Goal: Navigation & Orientation: Find specific page/section

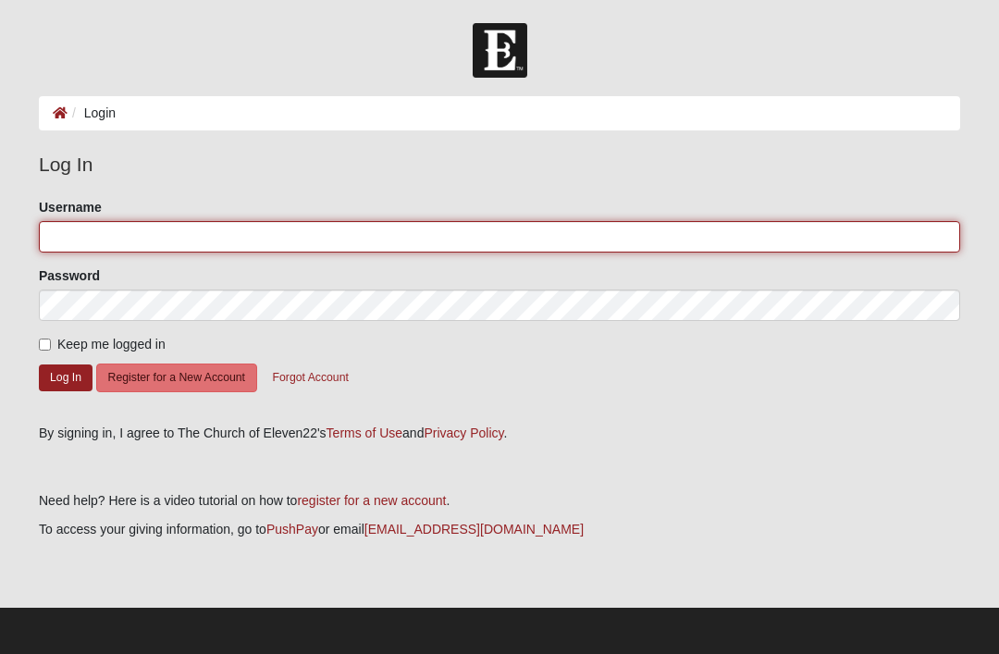
type input "Billy"
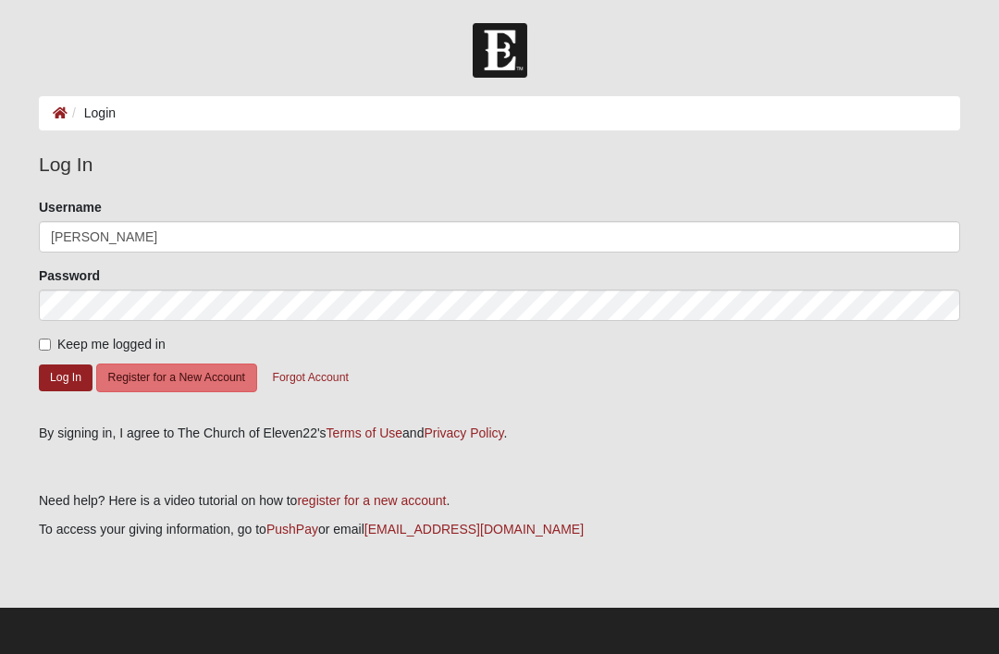
click at [66, 376] on button "Log In" at bounding box center [66, 377] width 54 height 27
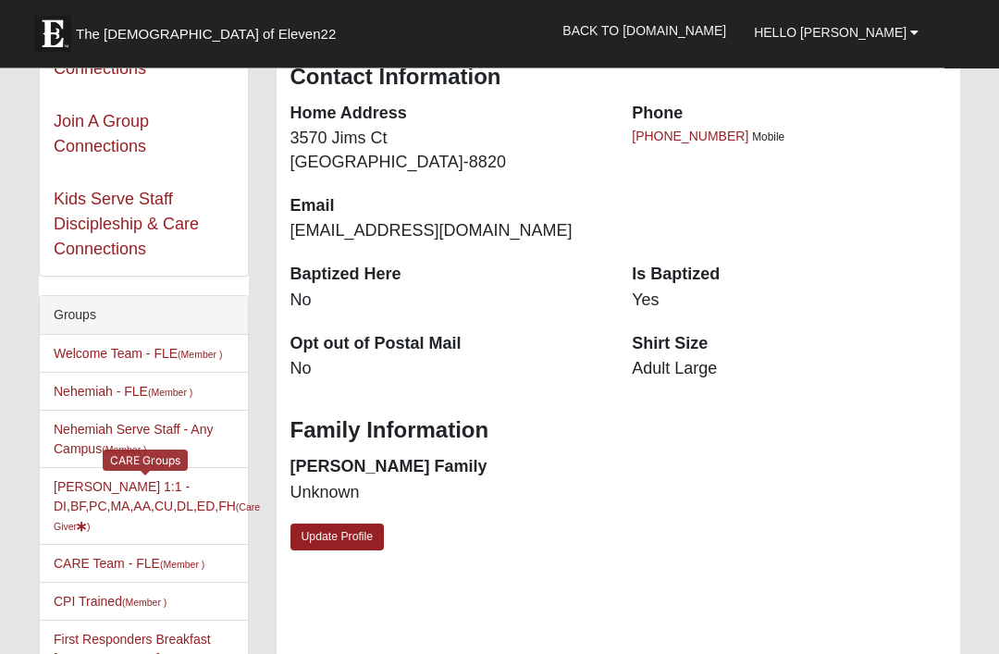
scroll to position [211, 0]
click at [94, 532] on small "(Care Giver )" at bounding box center [157, 516] width 206 height 31
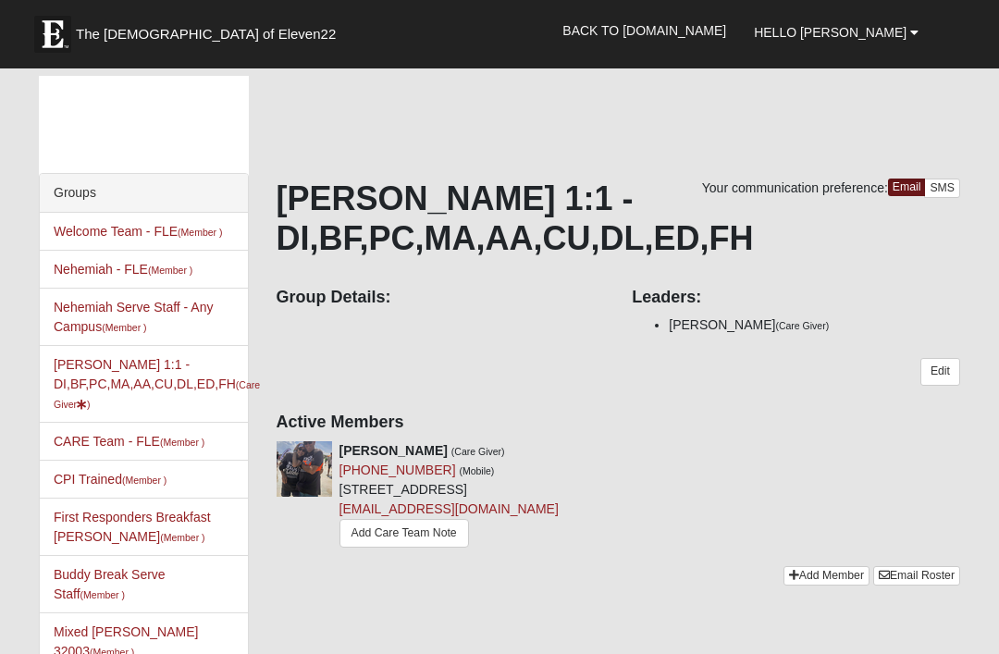
scroll to position [13, 0]
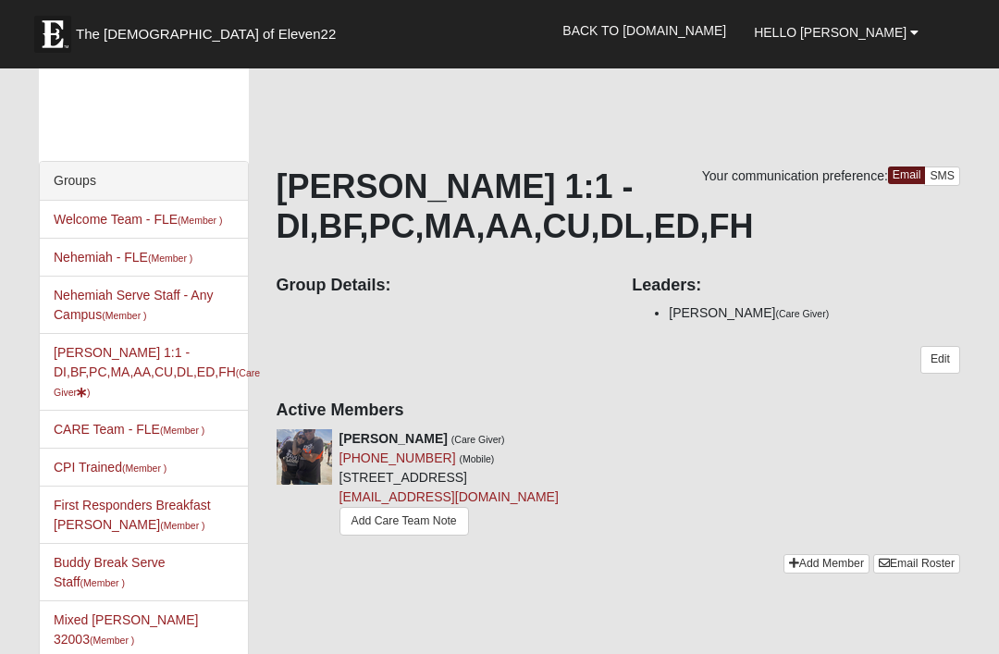
click at [915, 30] on b at bounding box center [914, 32] width 8 height 13
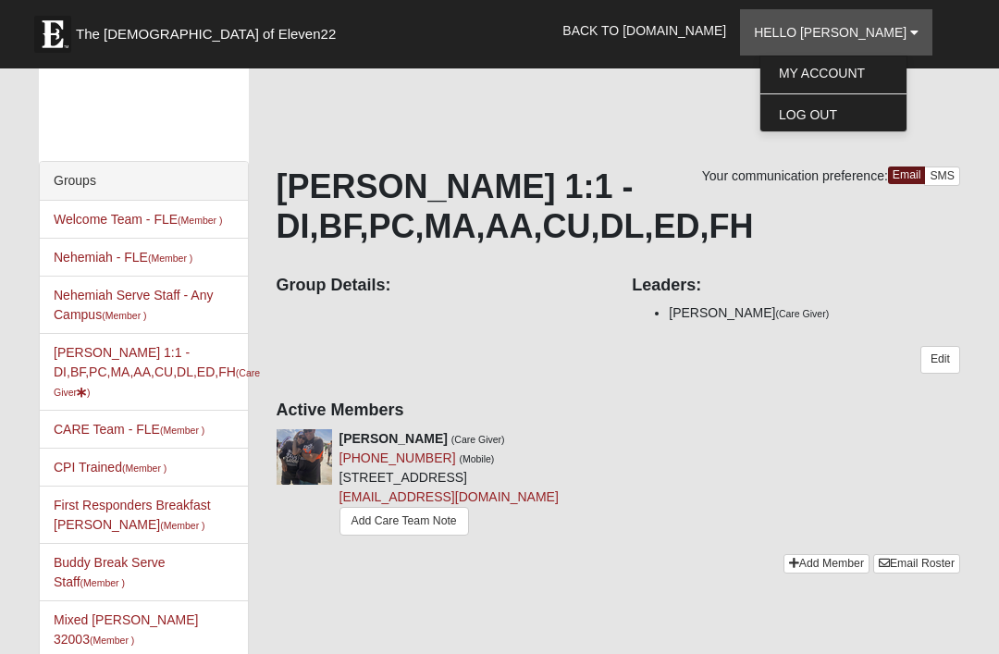
click at [864, 114] on link "Log Out" at bounding box center [833, 115] width 146 height 24
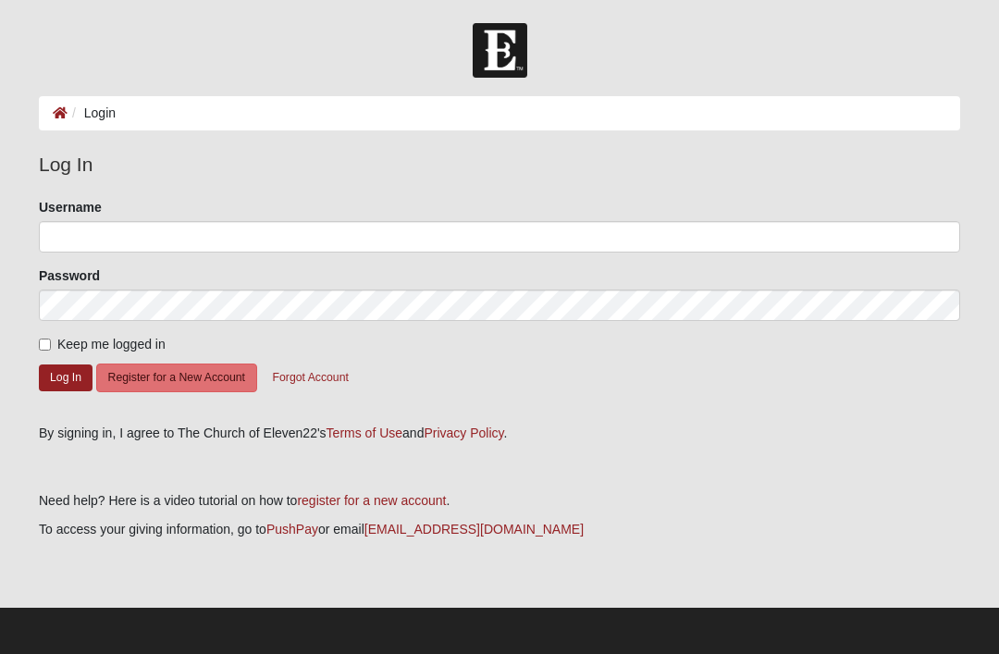
click at [927, 153] on legend "Log In" at bounding box center [499, 165] width 921 height 30
